Goal: Information Seeking & Learning: Learn about a topic

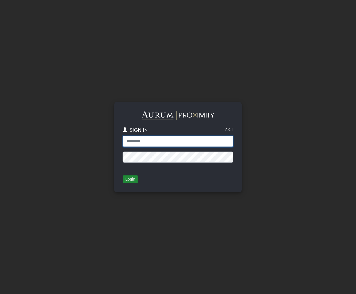
type input "**********"
click at [132, 182] on button "Login" at bounding box center [130, 179] width 15 height 8
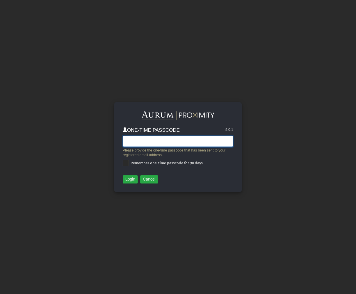
click at [145, 143] on input "text" at bounding box center [178, 141] width 111 height 11
paste input "******"
type input "******"
click at [127, 180] on button "Login" at bounding box center [130, 179] width 15 height 8
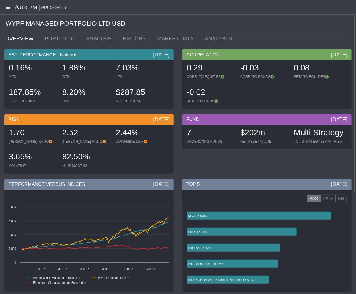
click at [101, 8] on div at bounding box center [178, 7] width 356 height 15
click at [49, 141] on icon at bounding box center [50, 141] width 3 height 3
click at [102, 141] on icon at bounding box center [103, 141] width 3 height 3
click at [153, 40] on link "MARKET DATA" at bounding box center [177, 39] width 48 height 12
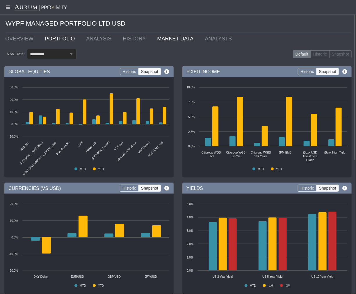
click at [53, 40] on link "PORTFOLIO" at bounding box center [61, 39] width 42 height 12
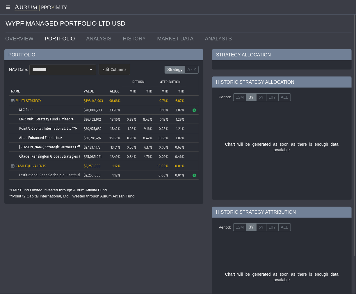
click at [6, 9] on icon at bounding box center [7, 7] width 15 height 5
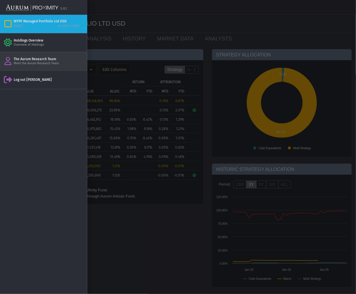
click at [33, 66] on div "The Aurum Research Team Meet the Aurum Research Team" at bounding box center [43, 61] width 87 height 18
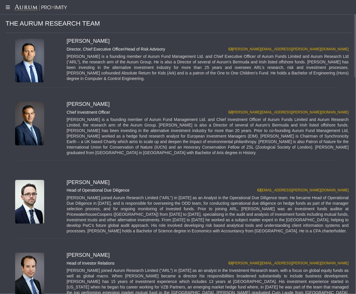
click at [8, 10] on div at bounding box center [178, 7] width 356 height 15
click at [8, 6] on icon at bounding box center [7, 7] width 15 height 5
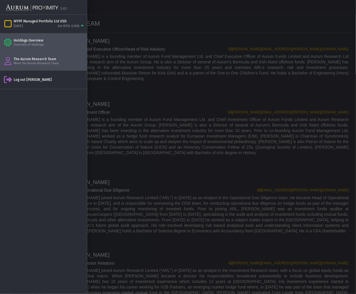
click at [39, 44] on div "Overview of Holdings" at bounding box center [49, 45] width 71 height 4
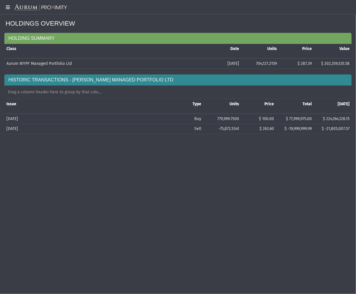
click at [7, 8] on icon at bounding box center [7, 7] width 15 height 5
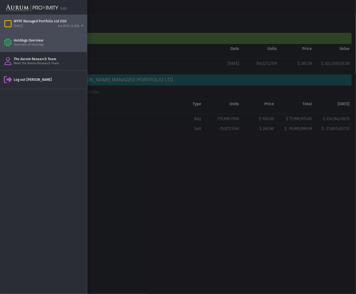
click at [21, 25] on div "[DATE]" at bounding box center [18, 26] width 9 height 4
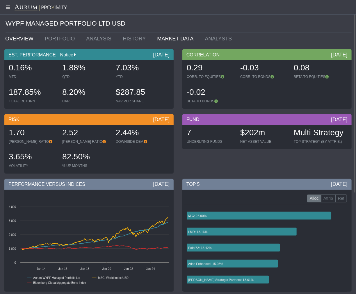
click at [153, 35] on link "MARKET DATA" at bounding box center [177, 39] width 48 height 12
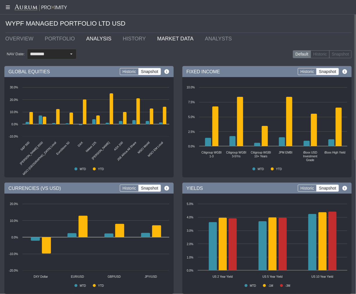
click at [89, 40] on link "ANALYSIS" at bounding box center [100, 39] width 37 height 12
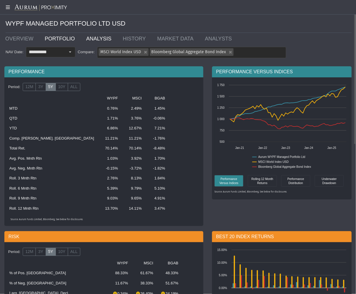
click at [56, 38] on link "PORTFOLIO" at bounding box center [61, 39] width 42 height 12
